Goal: Task Accomplishment & Management: Complete application form

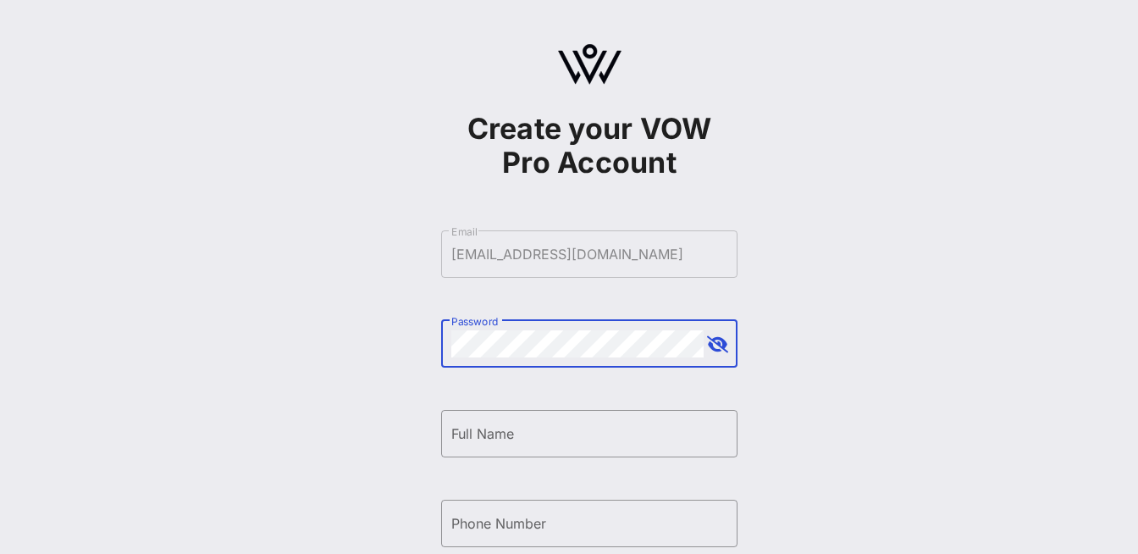
click at [719, 345] on button "append icon" at bounding box center [717, 344] width 21 height 17
click at [579, 438] on input "Full Name" at bounding box center [589, 433] width 276 height 27
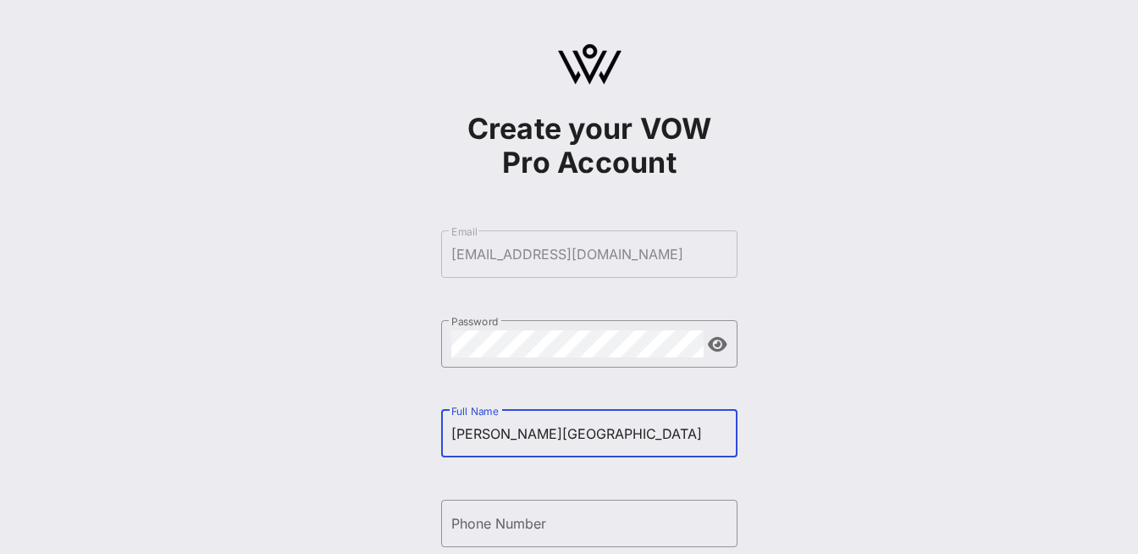
type input "[PERSON_NAME][GEOGRAPHIC_DATA]"
click at [834, 418] on div "Create your VOW Pro Account ​ Email [EMAIL_ADDRESS][DOMAIN_NAME] ​ Password ​ F…" at bounding box center [590, 410] width 1098 height 821
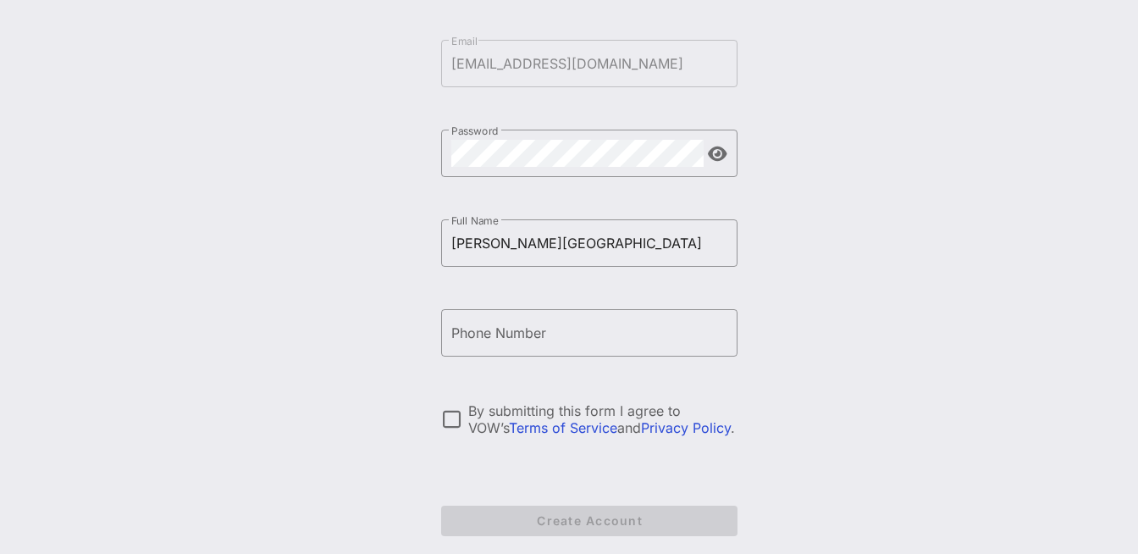
scroll to position [200, 0]
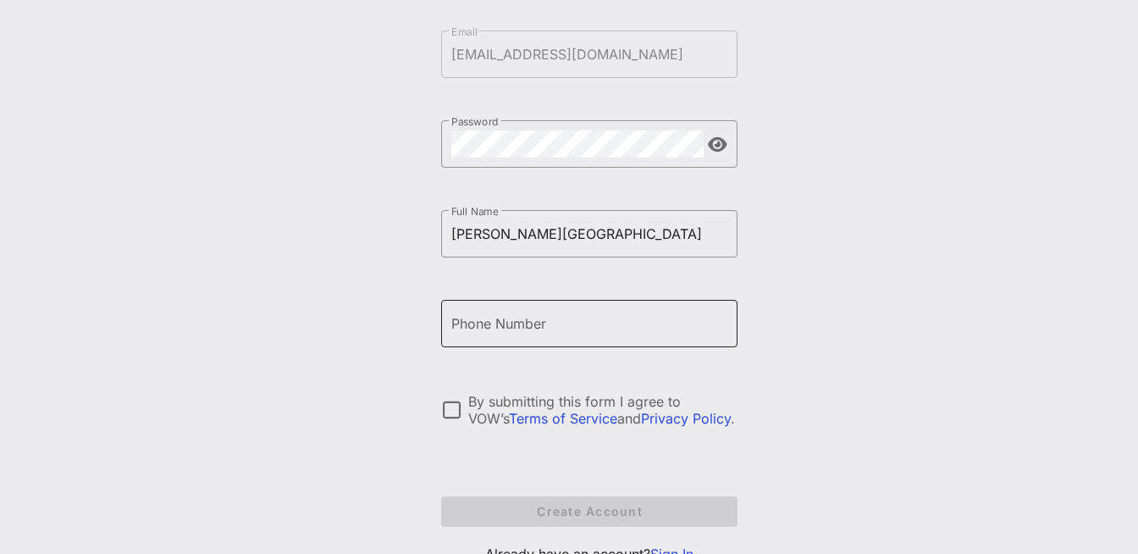
click at [551, 330] on input "Phone Number" at bounding box center [589, 323] width 276 height 27
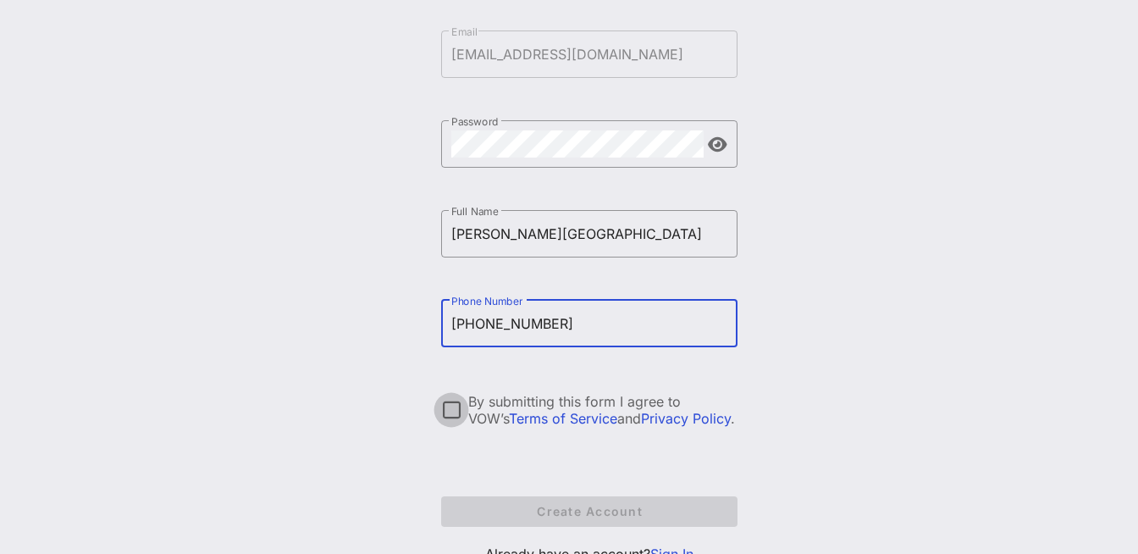
type input "[PHONE_NUMBER]"
click at [450, 411] on div at bounding box center [451, 409] width 29 height 29
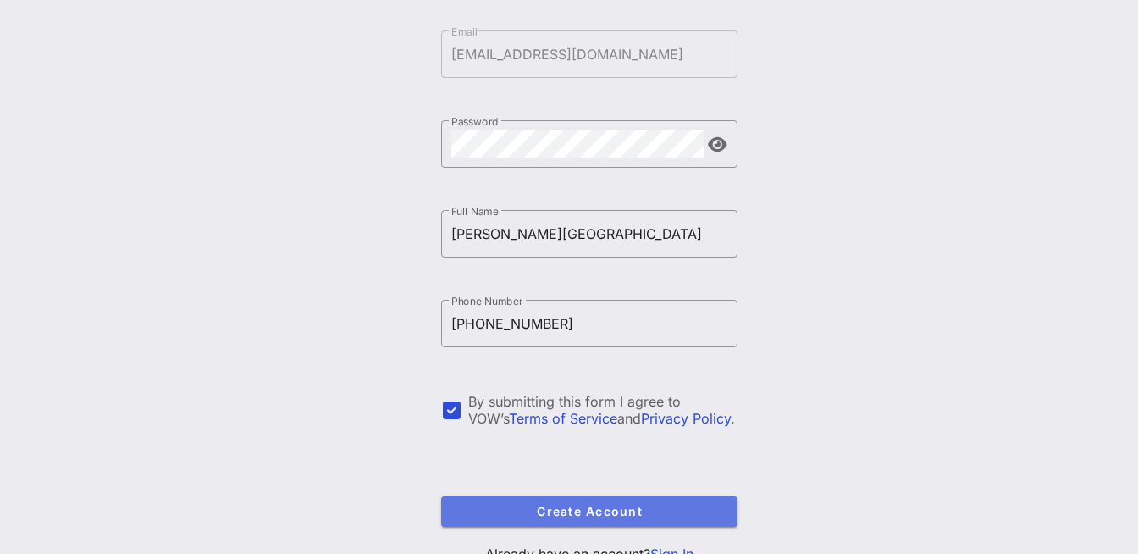
click at [595, 510] on span "Create Account" at bounding box center [589, 511] width 269 height 14
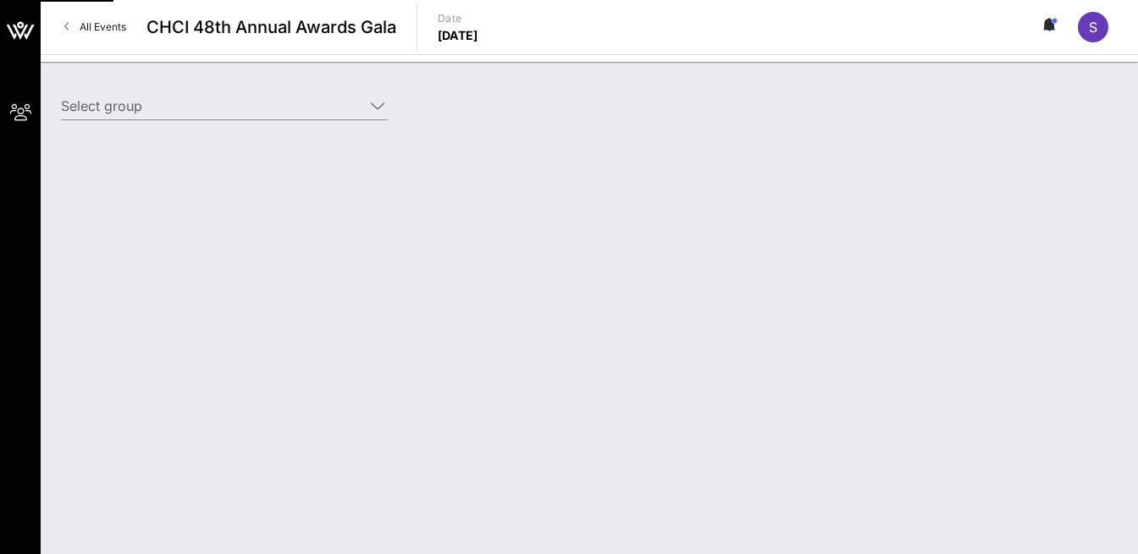
type input "[PERSON_NAME] & [PERSON_NAME] ([PERSON_NAME] & [PERSON_NAME]) [[PERSON_NAME], […"
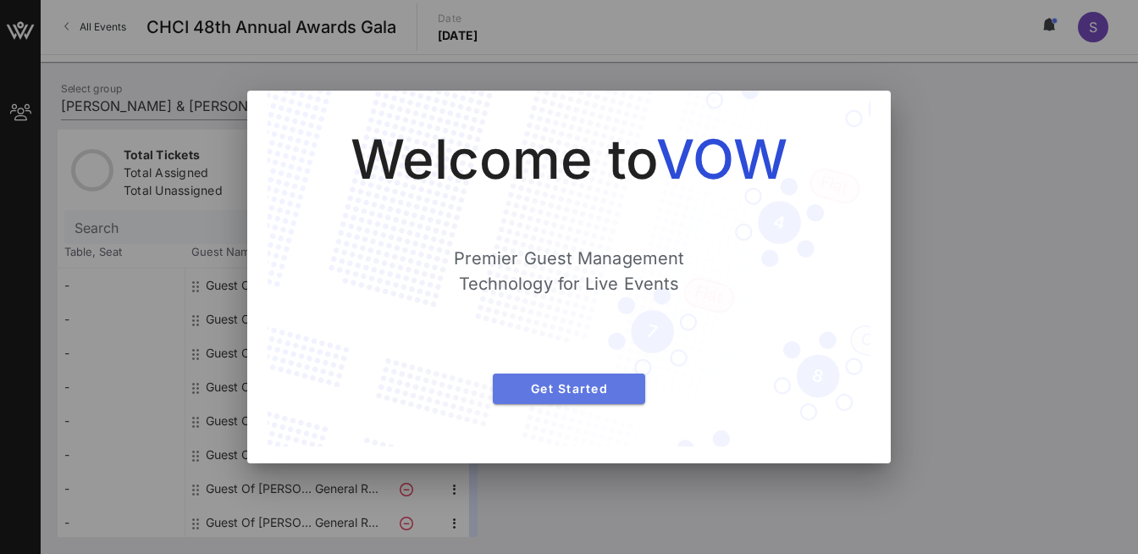
click at [571, 390] on span "Get Started" at bounding box center [568, 388] width 125 height 14
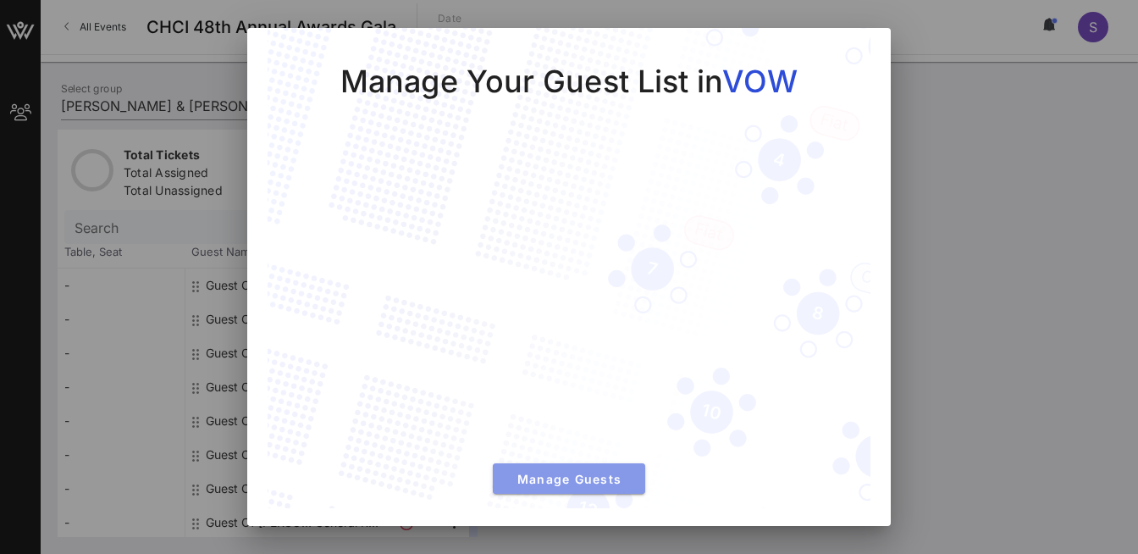
click at [567, 474] on span "Manage Guests" at bounding box center [568, 479] width 125 height 14
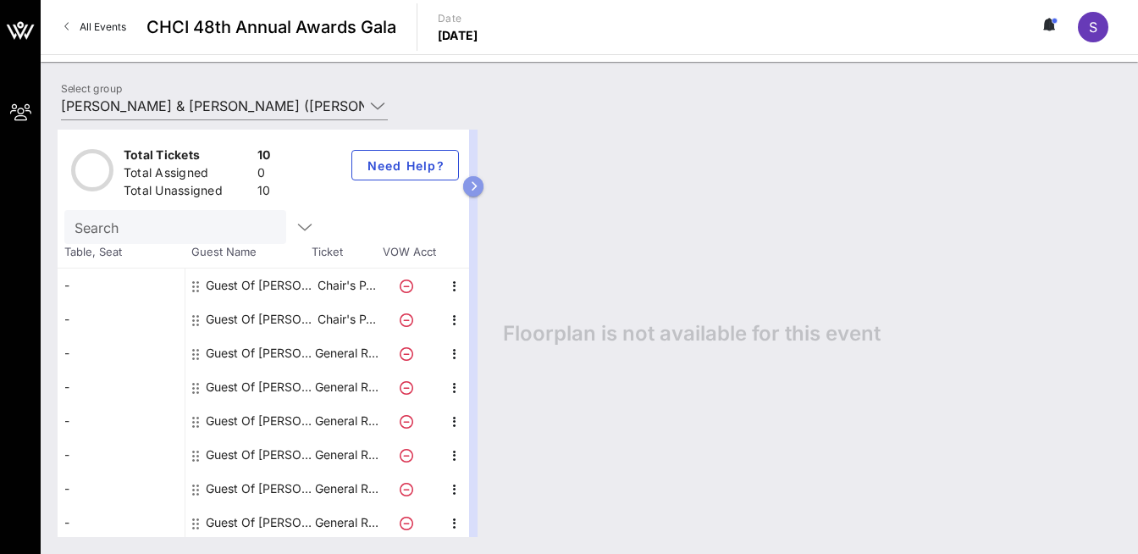
click at [478, 189] on button "button" at bounding box center [473, 186] width 20 height 20
